Goal: Share content: Share content

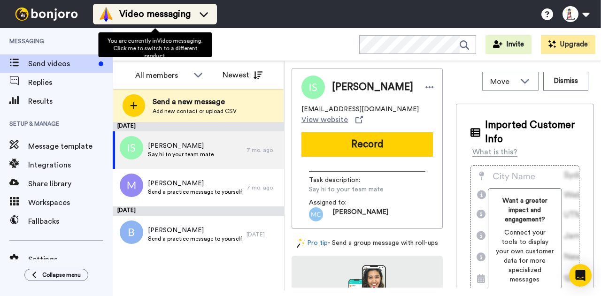
click at [149, 21] on div "Video messaging" at bounding box center [155, 14] width 113 height 15
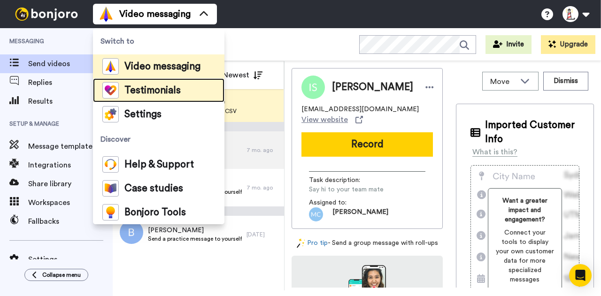
click at [159, 94] on span "Testimonials" at bounding box center [152, 90] width 56 height 9
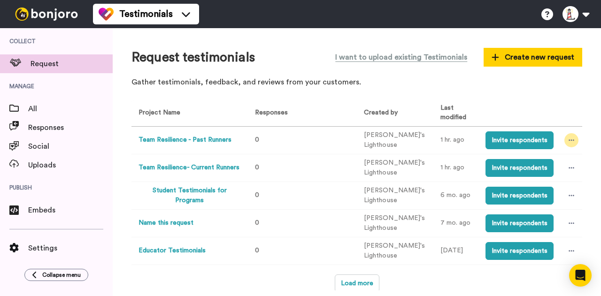
click at [574, 136] on div at bounding box center [572, 140] width 14 height 14
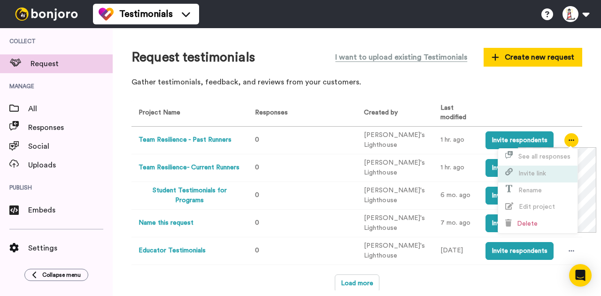
click at [546, 173] on span "Invite link" at bounding box center [533, 173] width 28 height 7
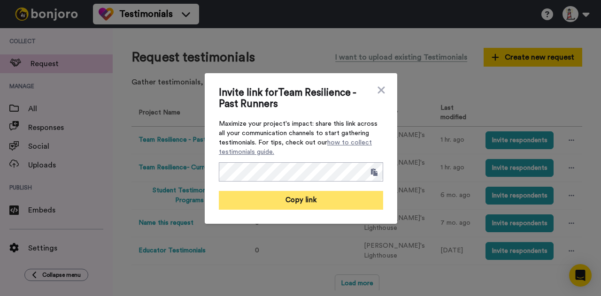
click at [347, 202] on button "Copy link" at bounding box center [301, 200] width 164 height 19
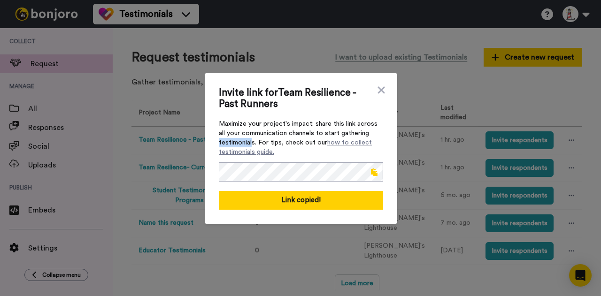
drag, startPoint x: 215, startPoint y: 142, endPoint x: 258, endPoint y: 158, distance: 46.5
click at [249, 143] on div "Invite link for Team Resilience - Past Runners Maximize your project's impact: …" at bounding box center [301, 148] width 193 height 151
copy span "testimonial"
click at [377, 93] on icon at bounding box center [381, 90] width 9 height 11
